Goal: Find specific page/section: Find specific page/section

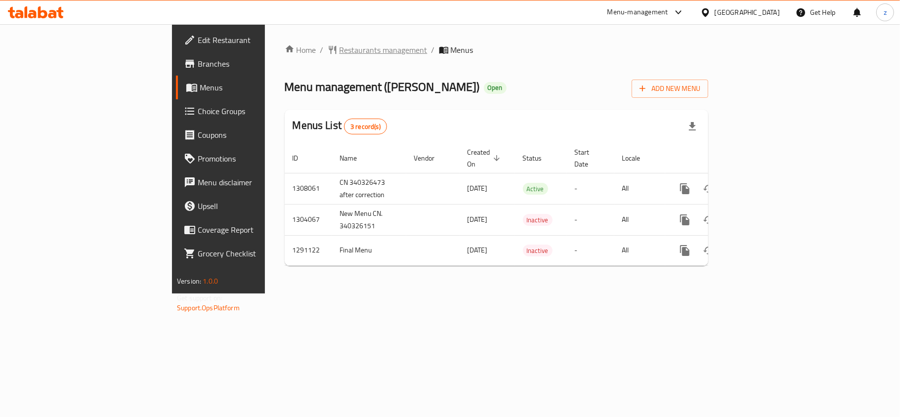
click at [340, 53] on span "Restaurants management" at bounding box center [384, 50] width 88 height 12
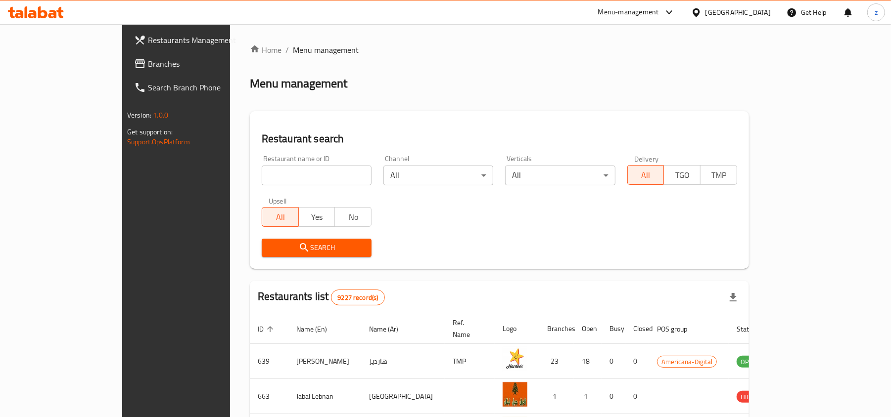
click at [262, 164] on div "Restaurant name or ID Restaurant name or ID" at bounding box center [317, 170] width 110 height 30
click at [262, 178] on input "search" at bounding box center [317, 176] width 110 height 20
paste input "698392"
type input "698392"
click at [269, 248] on span "Search" at bounding box center [316, 248] width 94 height 12
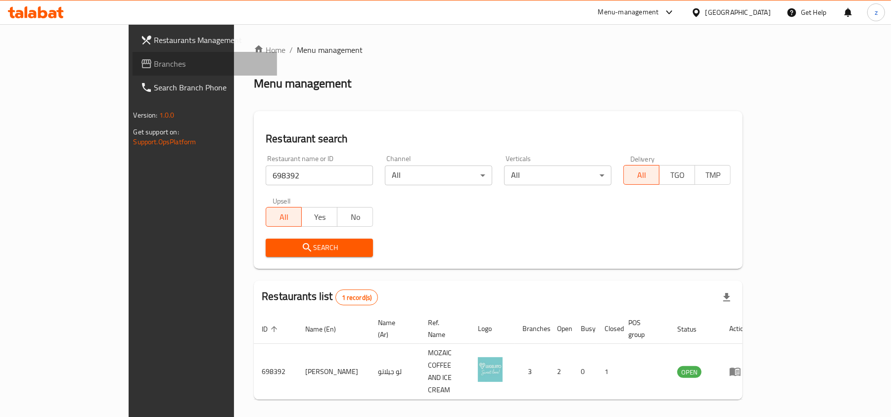
click at [154, 58] on span "Branches" at bounding box center [211, 64] width 115 height 12
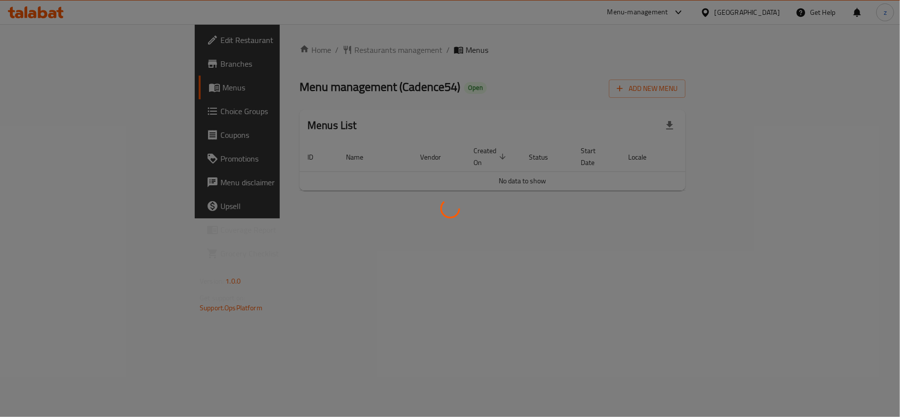
click at [389, 58] on div at bounding box center [450, 208] width 900 height 417
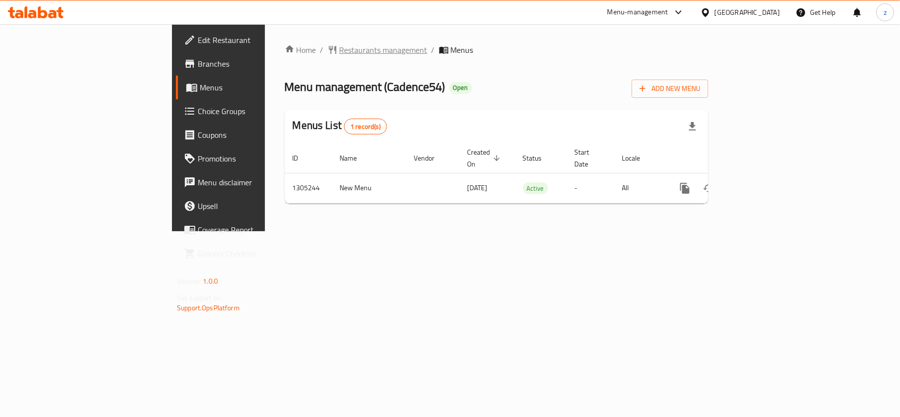
click at [340, 52] on span "Restaurants management" at bounding box center [384, 50] width 88 height 12
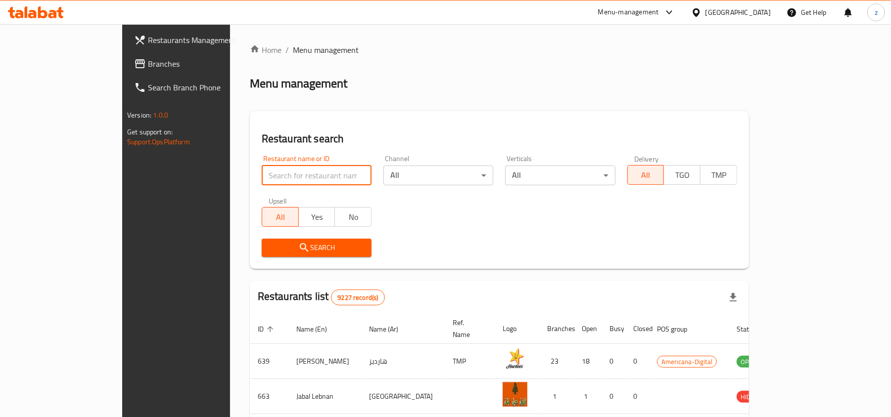
click at [262, 173] on input "search" at bounding box center [317, 176] width 110 height 20
paste input "703487"
type input "703487"
drag, startPoint x: 228, startPoint y: 241, endPoint x: 226, endPoint y: 234, distance: 7.1
click at [256, 236] on div "Search" at bounding box center [317, 248] width 122 height 30
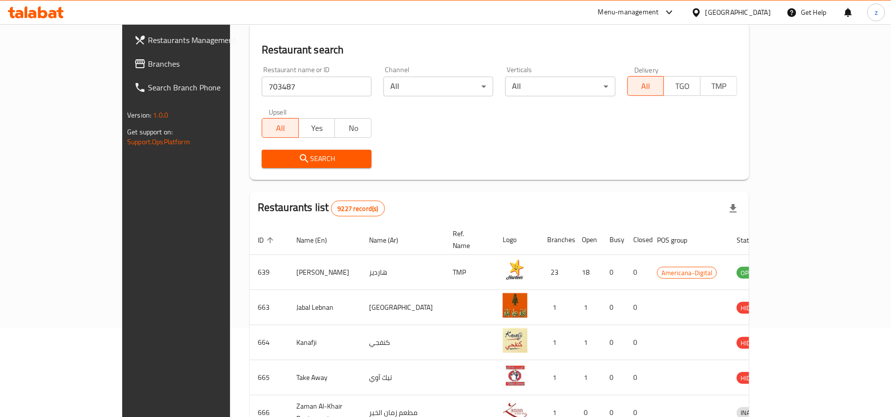
scroll to position [66, 0]
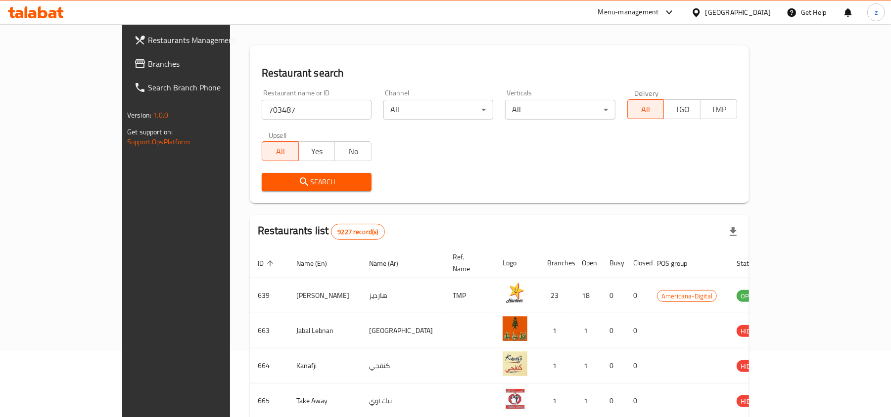
click at [256, 172] on div "Search" at bounding box center [317, 182] width 122 height 30
click at [298, 178] on icon "submit" at bounding box center [304, 182] width 12 height 12
click at [249, 178] on div at bounding box center [445, 208] width 891 height 417
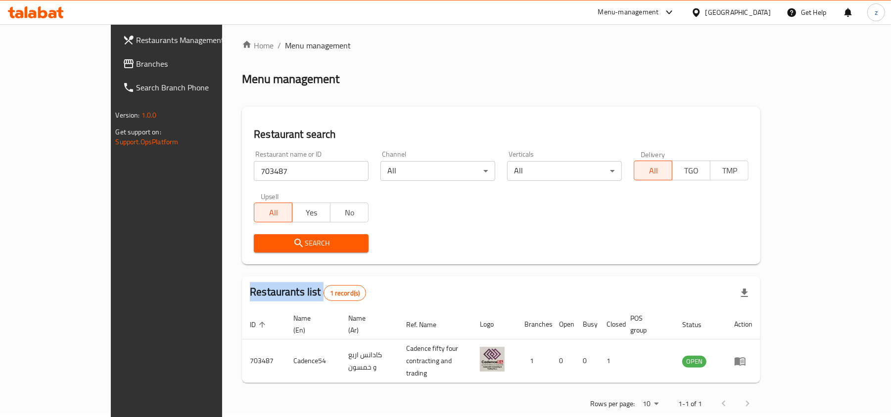
scroll to position [5, 0]
click at [136, 58] on span "Branches" at bounding box center [193, 64] width 115 height 12
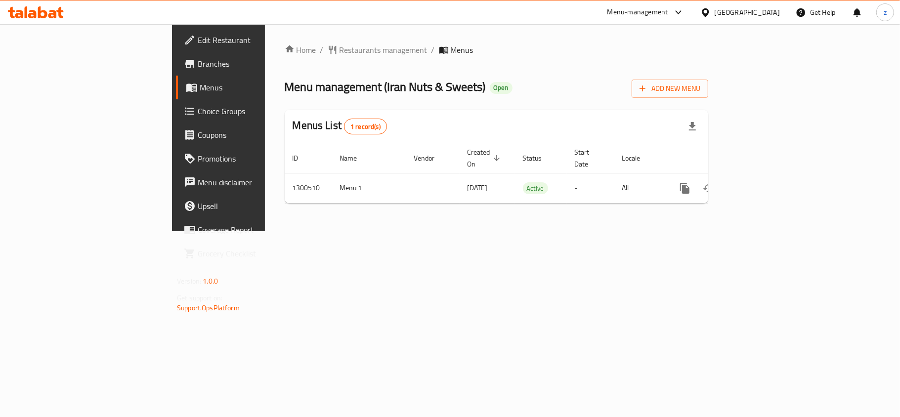
click at [340, 50] on span "Restaurants management" at bounding box center [384, 50] width 88 height 12
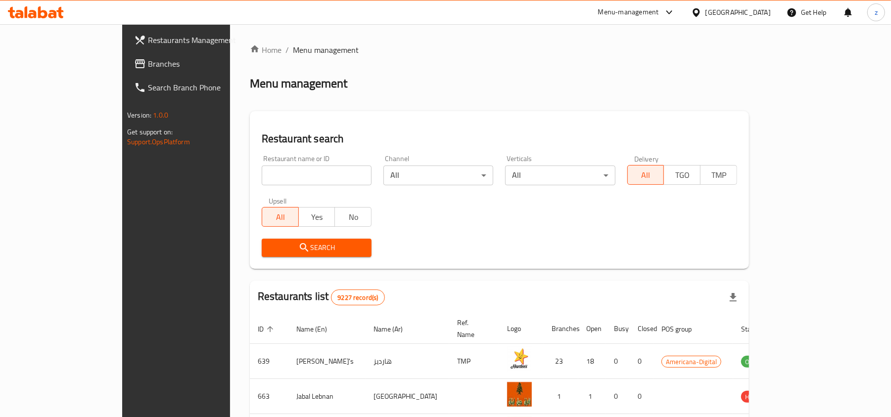
click at [262, 169] on input "search" at bounding box center [317, 176] width 110 height 20
paste input "701745"
type input "701745"
click at [262, 240] on button "Search" at bounding box center [317, 248] width 110 height 18
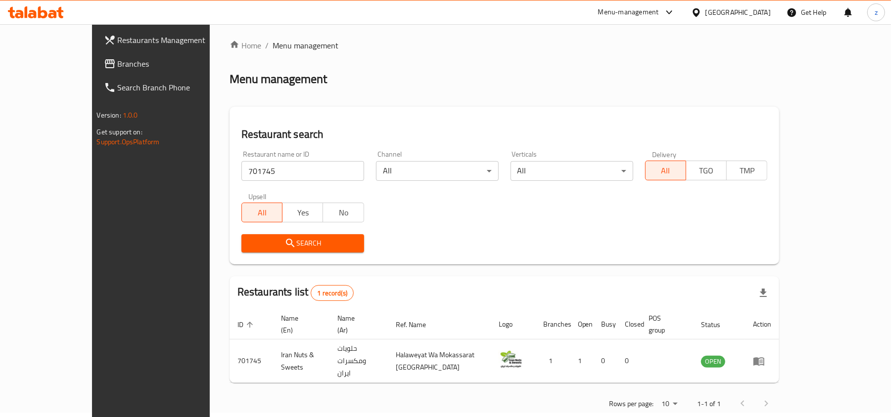
scroll to position [5, 0]
click at [118, 62] on span "Branches" at bounding box center [175, 64] width 115 height 12
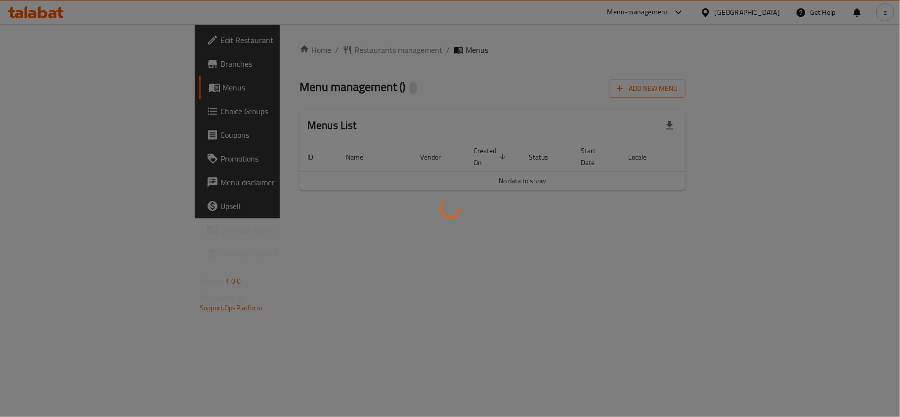
click at [349, 125] on div at bounding box center [450, 208] width 900 height 417
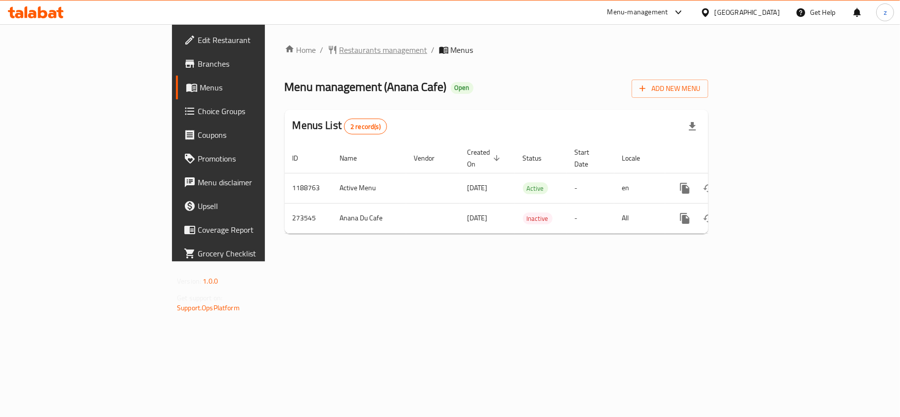
click at [340, 48] on span "Restaurants management" at bounding box center [384, 50] width 88 height 12
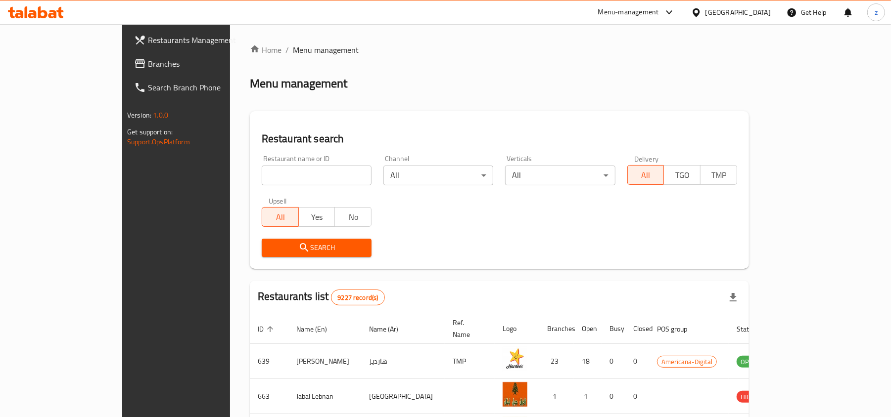
click at [262, 179] on input "search" at bounding box center [317, 176] width 110 height 20
paste input "627893"
type input "627893"
click at [269, 246] on span "Search" at bounding box center [316, 248] width 94 height 12
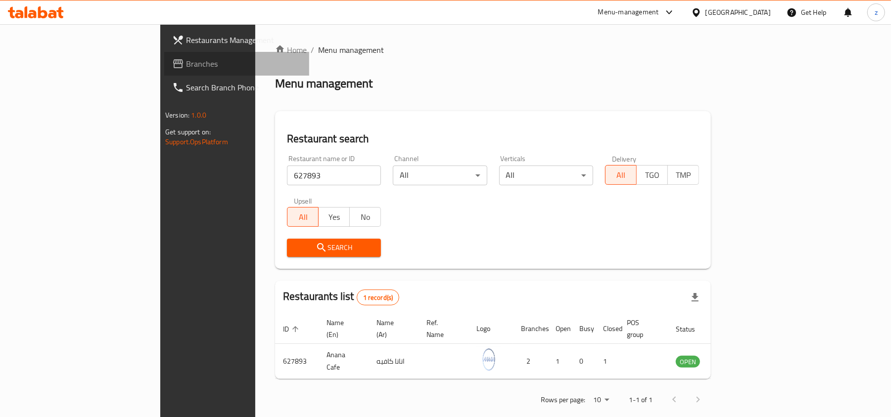
click at [186, 66] on span "Branches" at bounding box center [243, 64] width 115 height 12
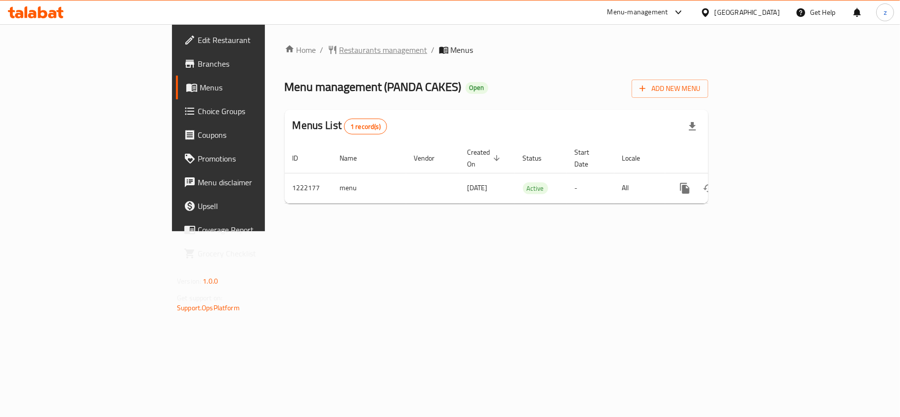
click at [340, 54] on span "Restaurants management" at bounding box center [384, 50] width 88 height 12
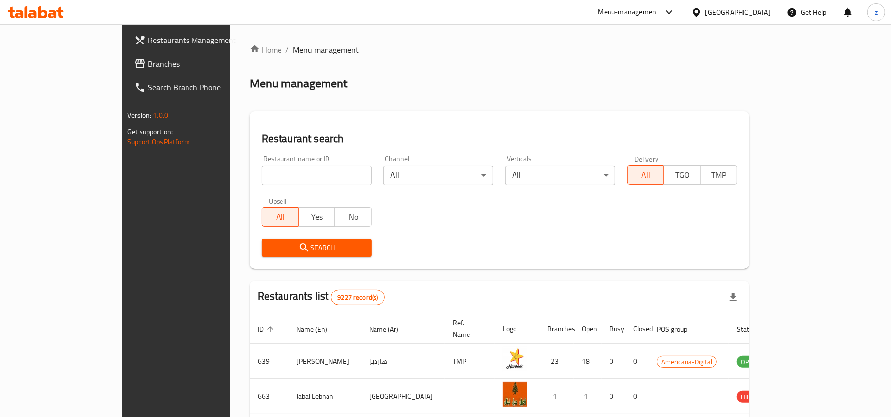
click at [262, 184] on input "search" at bounding box center [317, 176] width 110 height 20
paste input "723724"
type input "723724"
click at [272, 244] on span "Search" at bounding box center [316, 248] width 94 height 12
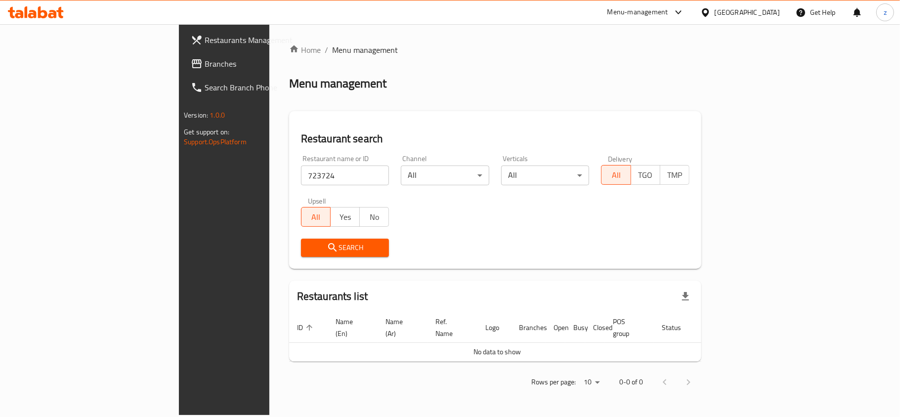
click at [309, 249] on span "Search" at bounding box center [345, 248] width 73 height 12
click at [205, 70] on span "Branches" at bounding box center [263, 64] width 117 height 12
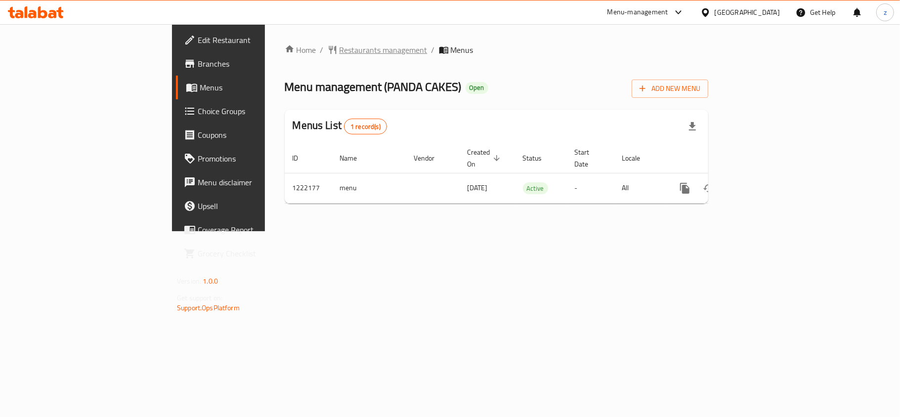
click at [340, 55] on span "Restaurants management" at bounding box center [384, 50] width 88 height 12
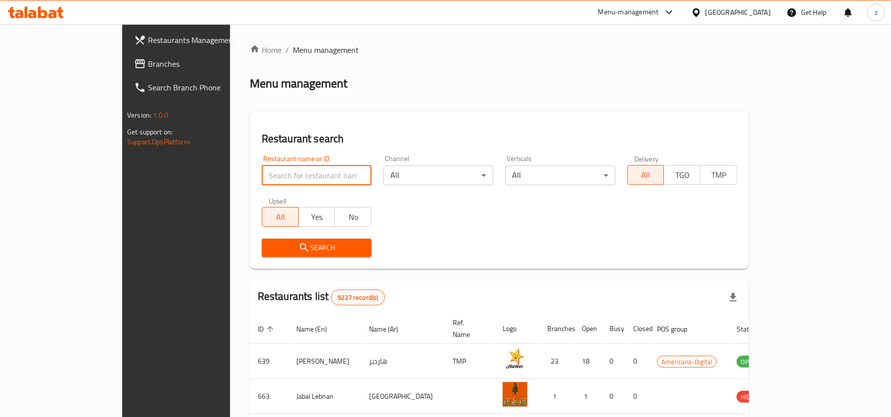
click at [262, 182] on input "search" at bounding box center [317, 176] width 110 height 20
paste input "673941"
type input "673941"
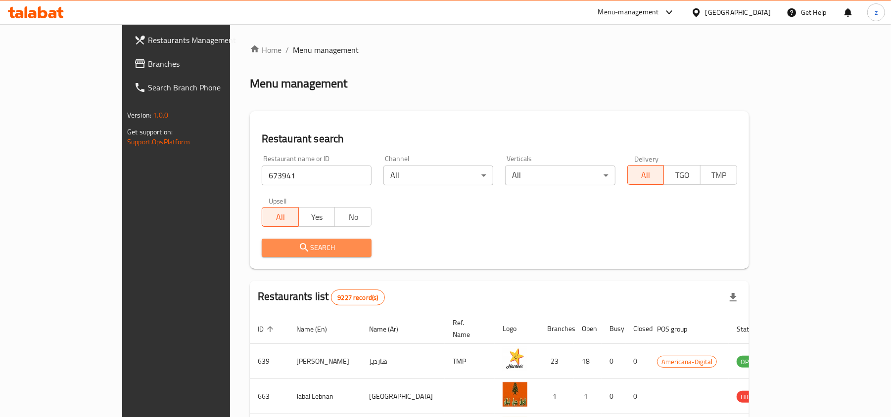
click at [269, 242] on span "Search" at bounding box center [316, 248] width 94 height 12
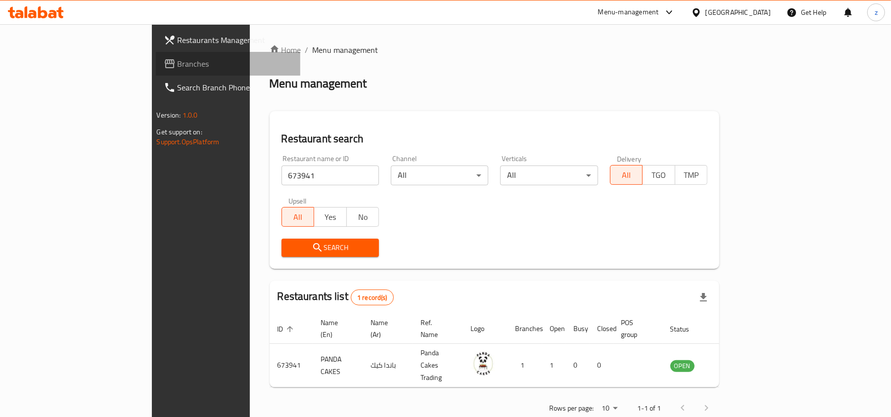
click at [156, 52] on link "Branches" at bounding box center [228, 64] width 145 height 24
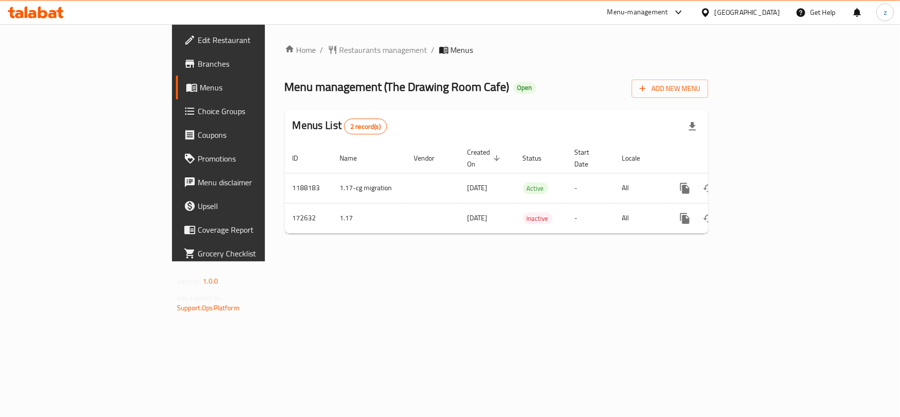
click at [283, 79] on div at bounding box center [450, 208] width 900 height 417
click at [340, 48] on span "Restaurants management" at bounding box center [384, 50] width 88 height 12
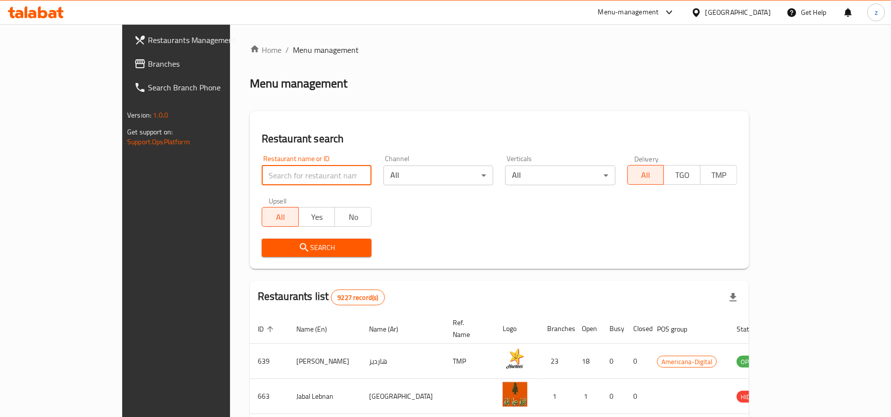
click at [262, 182] on input "search" at bounding box center [317, 176] width 110 height 20
paste input "617089"
type input "617089"
click at [298, 248] on icon "submit" at bounding box center [304, 248] width 12 height 12
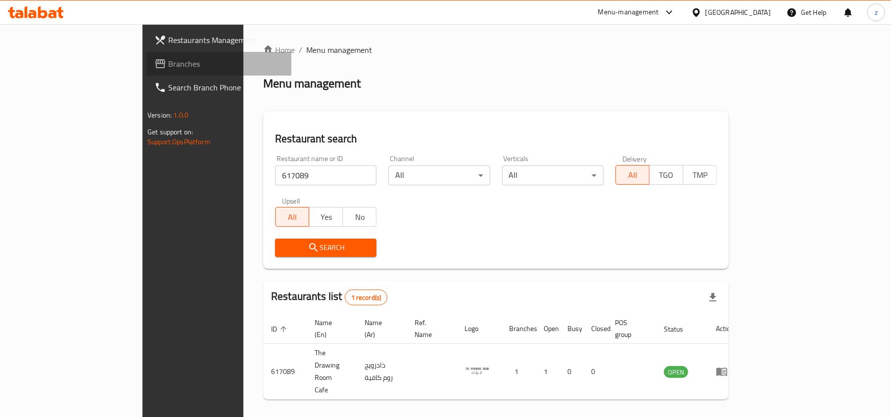
click at [168, 58] on span "Branches" at bounding box center [225, 64] width 115 height 12
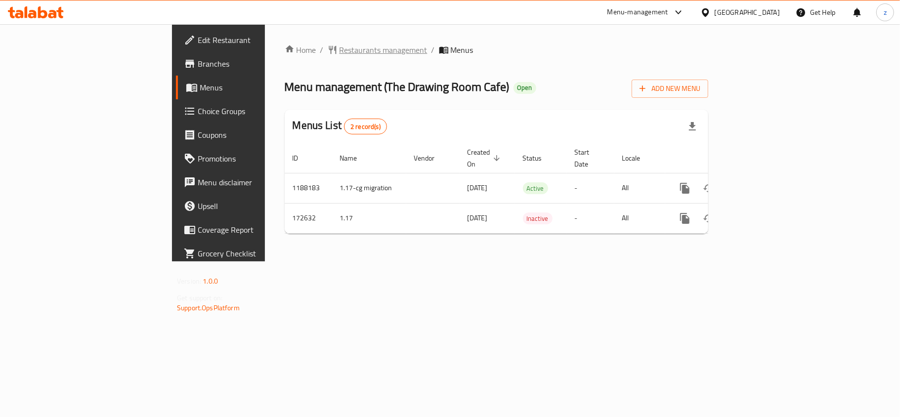
click at [340, 52] on span "Restaurants management" at bounding box center [384, 50] width 88 height 12
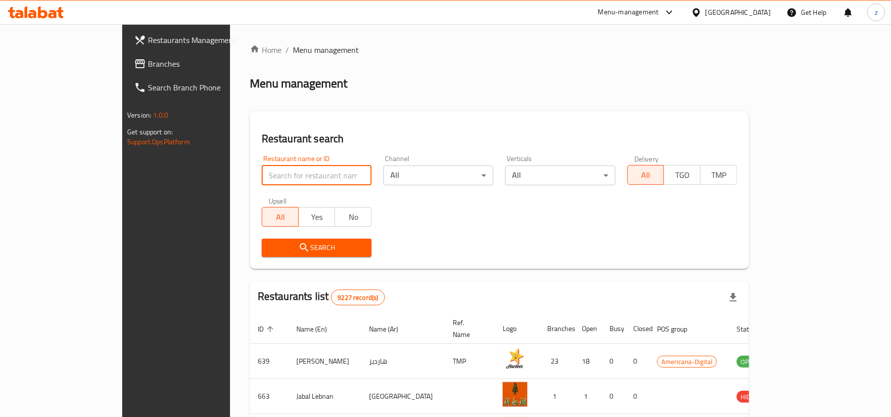
click at [262, 177] on input "search" at bounding box center [317, 176] width 110 height 20
paste input "617089"
type input "617089"
drag, startPoint x: 240, startPoint y: 254, endPoint x: 228, endPoint y: 258, distance: 12.5
click at [262, 256] on button "Search" at bounding box center [317, 248] width 110 height 18
